Goal: Task Accomplishment & Management: Manage account settings

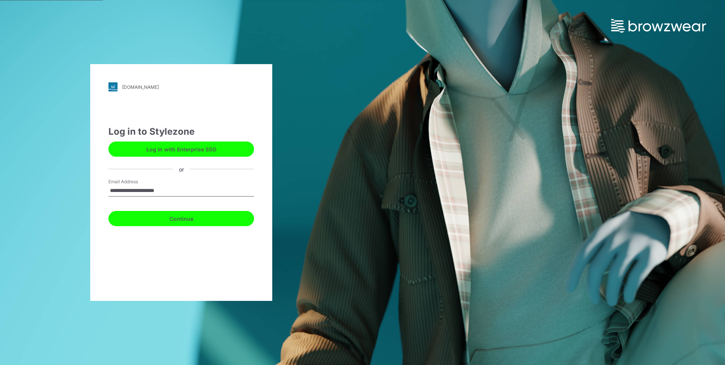
click at [230, 221] on button "Continue" at bounding box center [181, 218] width 146 height 15
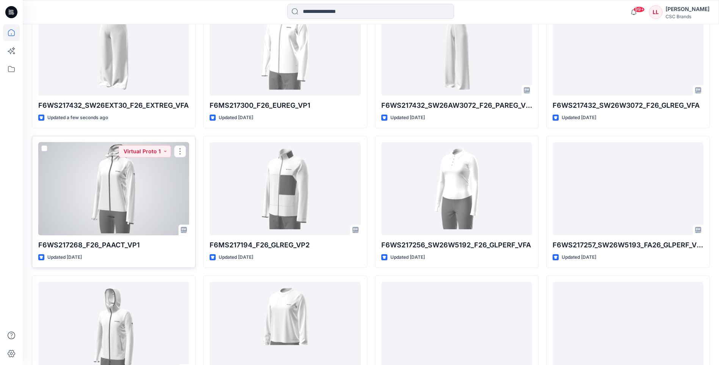
scroll to position [114, 0]
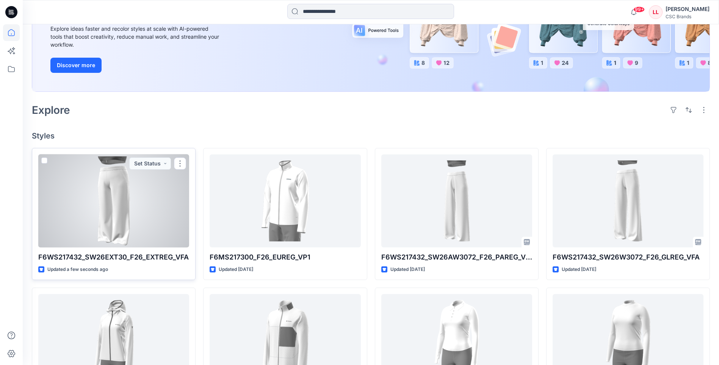
click at [108, 201] on div at bounding box center [113, 200] width 151 height 93
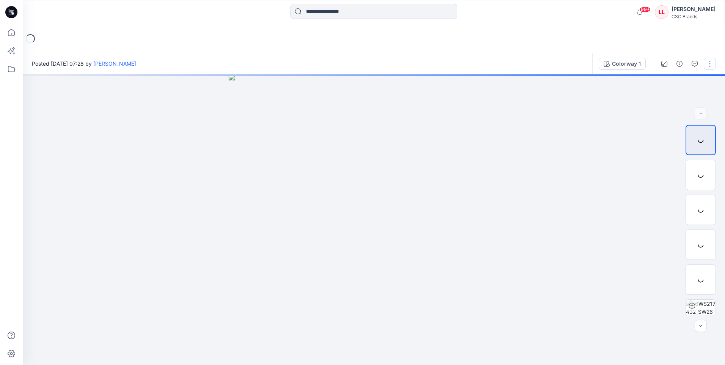
click at [712, 65] on button "button" at bounding box center [710, 64] width 12 height 12
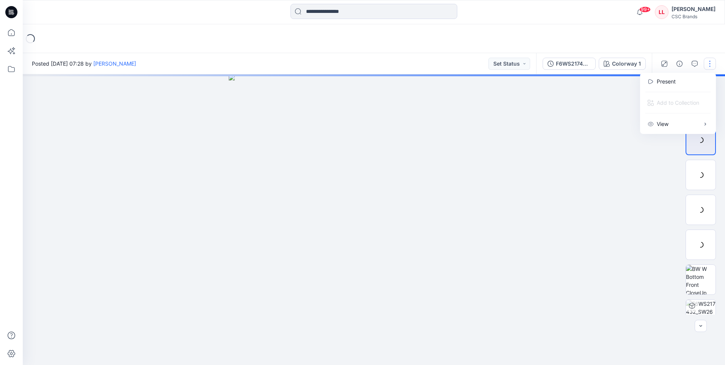
click at [566, 135] on div at bounding box center [374, 219] width 702 height 290
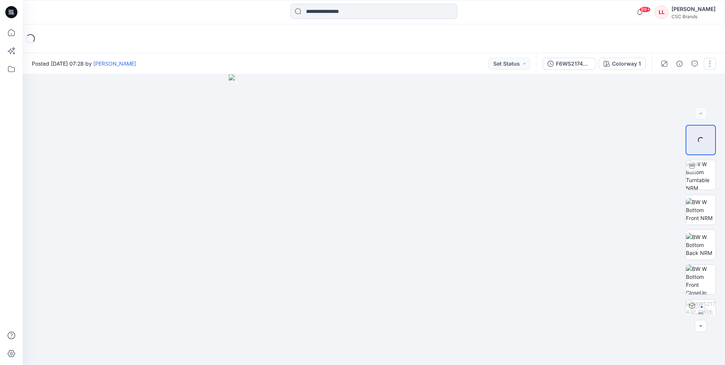
click at [712, 58] on button "button" at bounding box center [710, 64] width 12 height 12
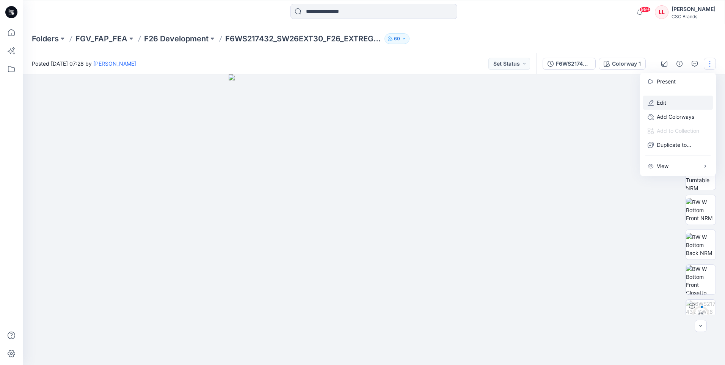
click at [661, 103] on p "Edit" at bounding box center [661, 103] width 9 height 8
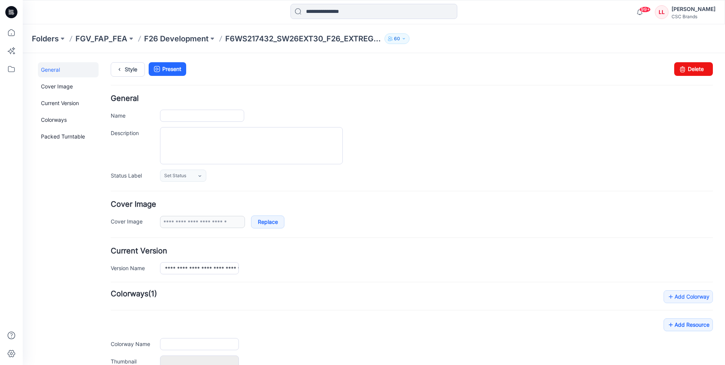
type input "**********"
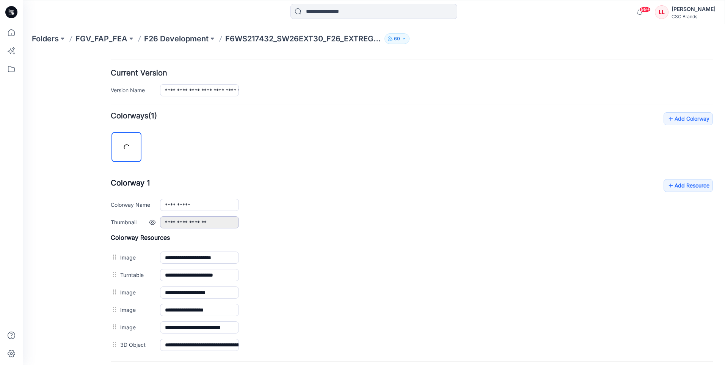
scroll to position [227, 0]
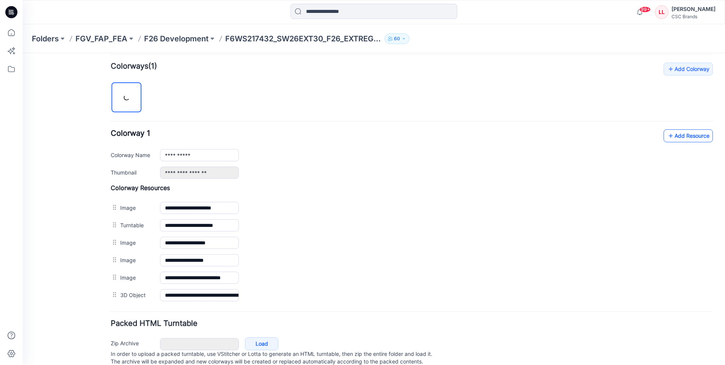
click at [672, 135] on link "Add Resource" at bounding box center [687, 135] width 49 height 13
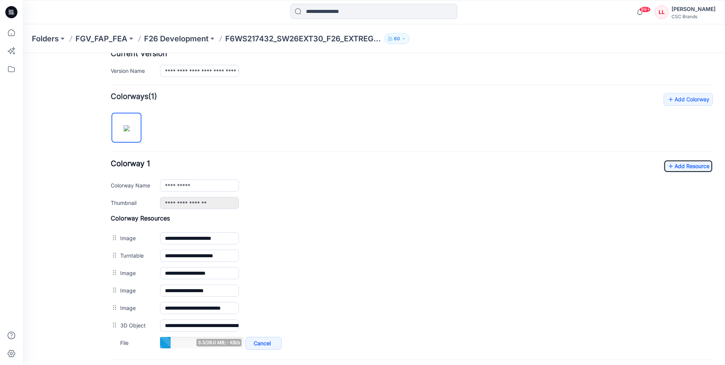
scroll to position [195, 0]
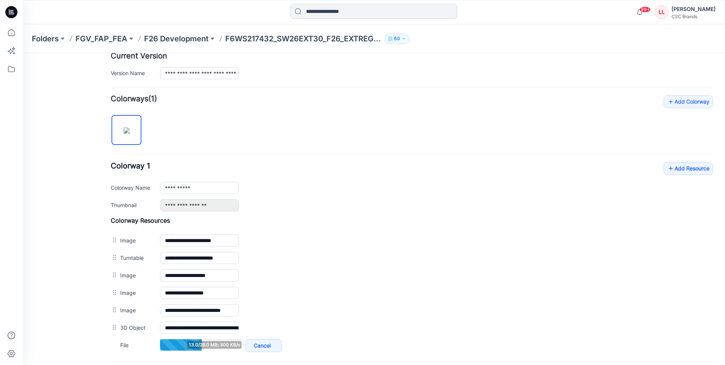
click at [323, 162] on div "**********" at bounding box center [412, 186] width 602 height 49
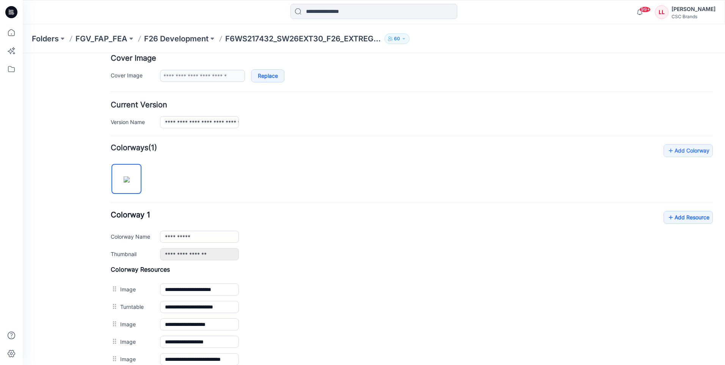
scroll to position [0, 0]
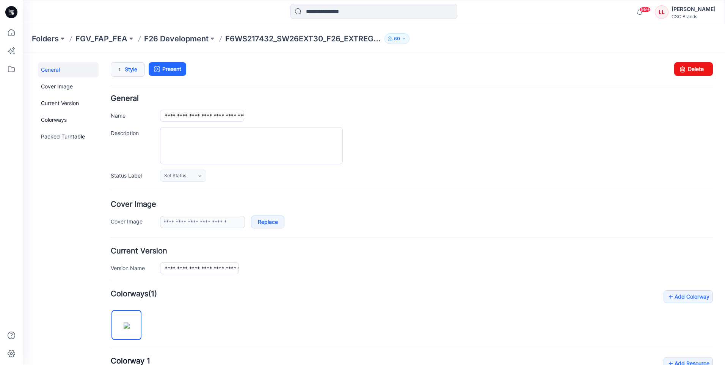
click at [128, 66] on link "Style" at bounding box center [128, 69] width 34 height 14
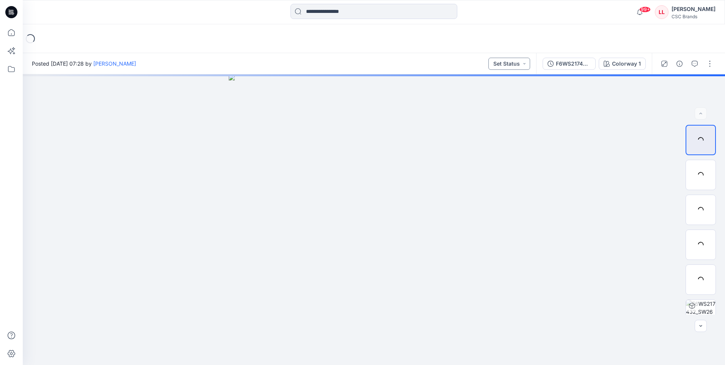
click at [528, 63] on button "Set Status" at bounding box center [509, 64] width 42 height 12
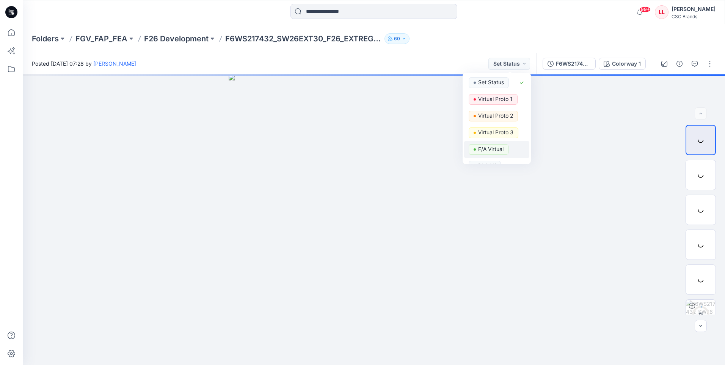
click at [480, 151] on p "F/A Virtual" at bounding box center [490, 149] width 25 height 10
